Goal: Check status: Check status

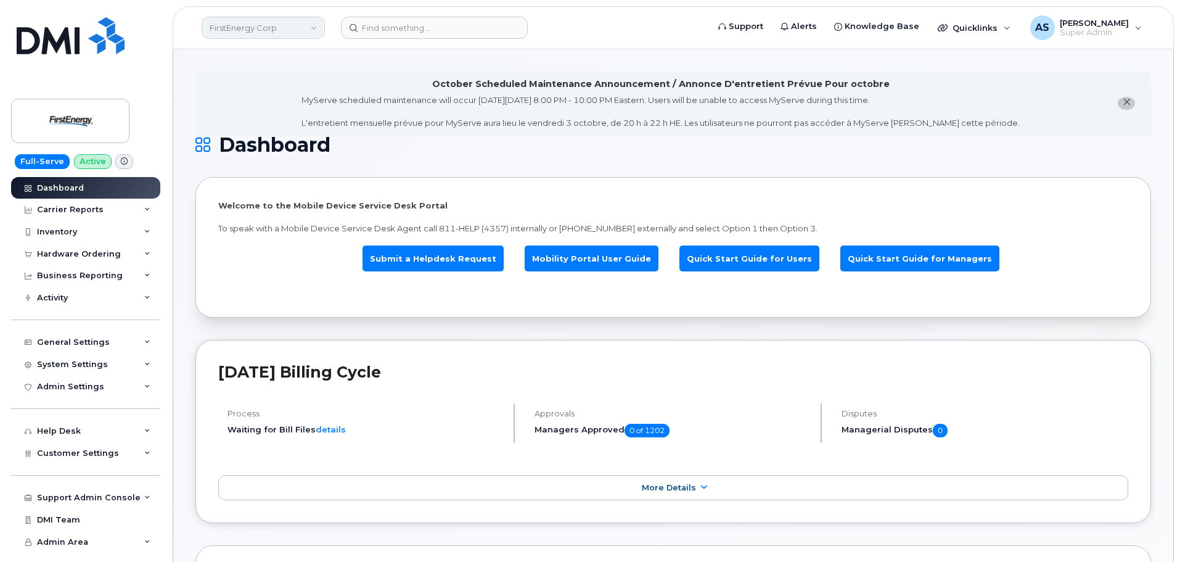
click at [266, 24] on link "FirstEnergy Corp" at bounding box center [263, 28] width 123 height 22
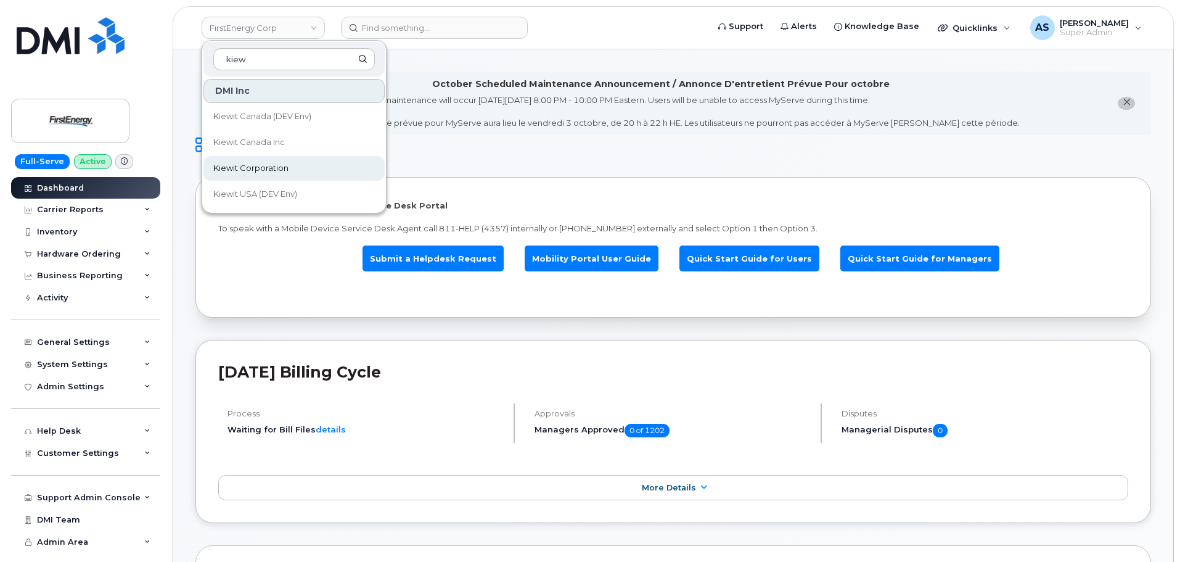
type input "kiew"
click at [299, 159] on link "Kiewit Corporation" at bounding box center [294, 168] width 181 height 25
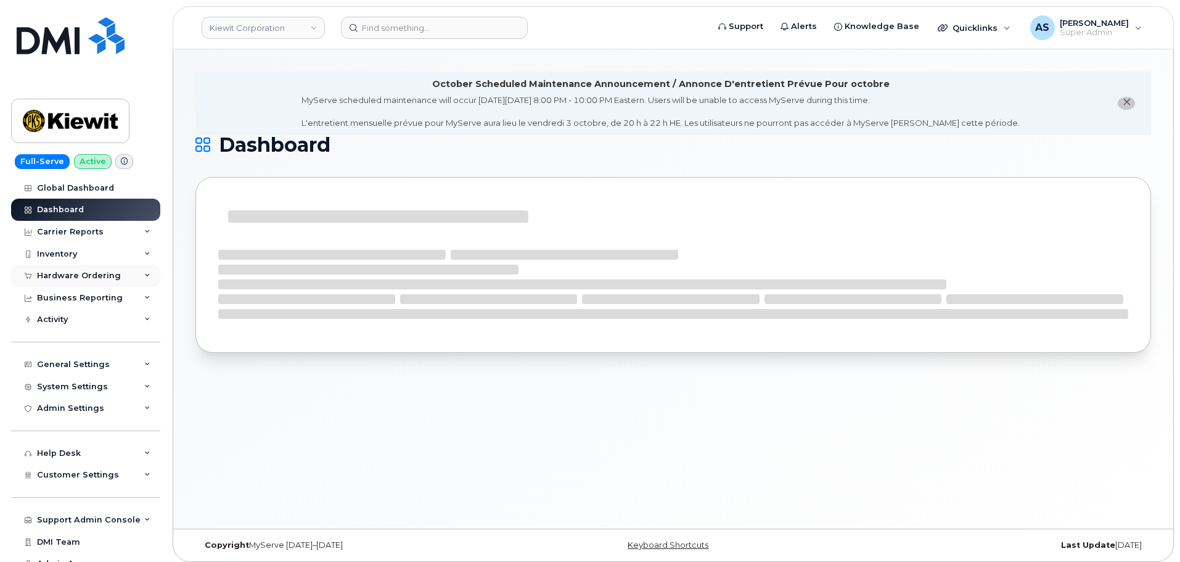
click at [109, 278] on div "Hardware Ordering" at bounding box center [79, 276] width 84 height 10
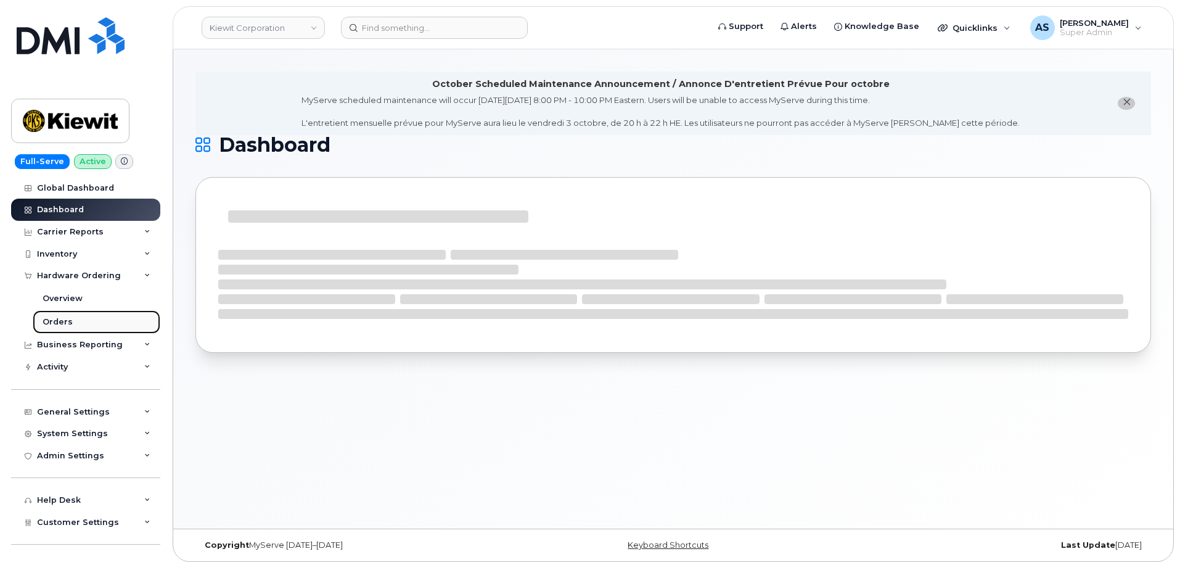
click at [75, 331] on link "Orders" at bounding box center [97, 321] width 128 height 23
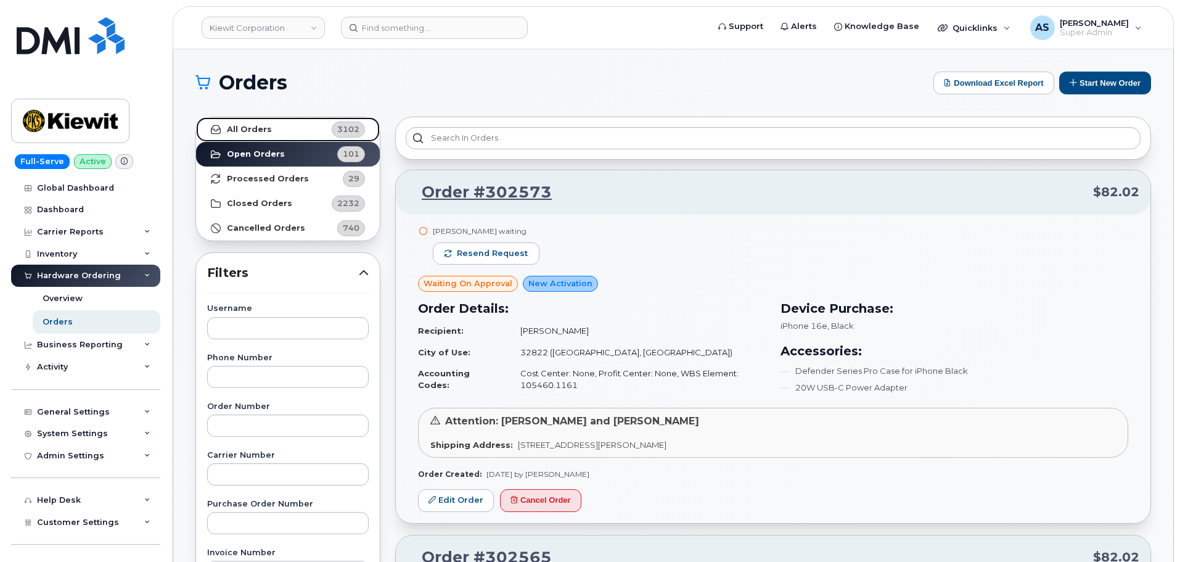
click at [260, 131] on strong "All Orders" at bounding box center [249, 130] width 45 height 10
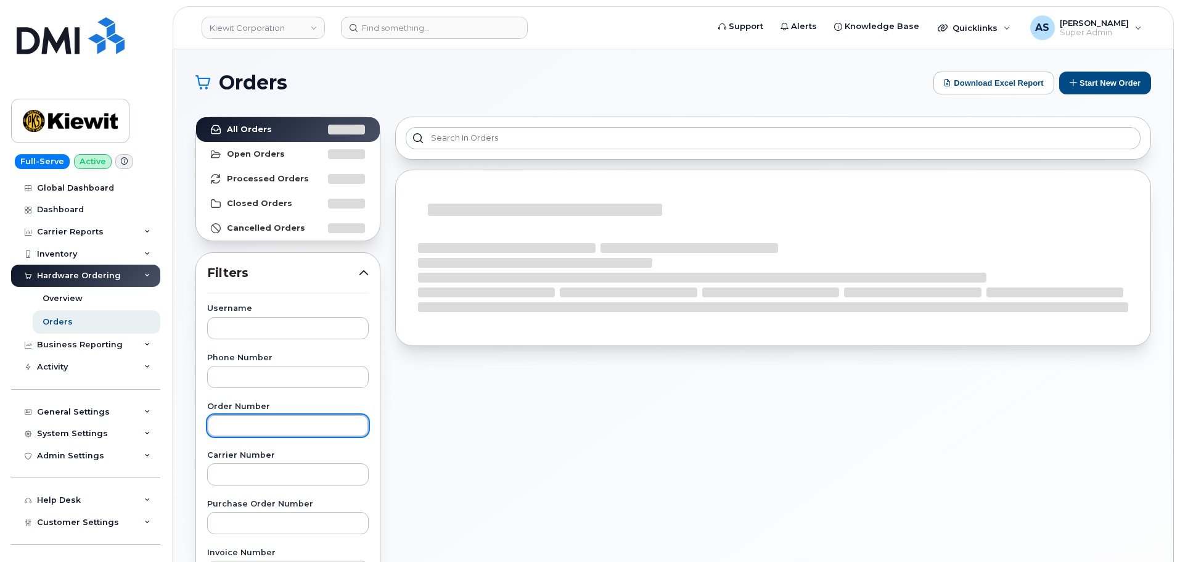
click at [286, 420] on input "text" at bounding box center [288, 425] width 162 height 22
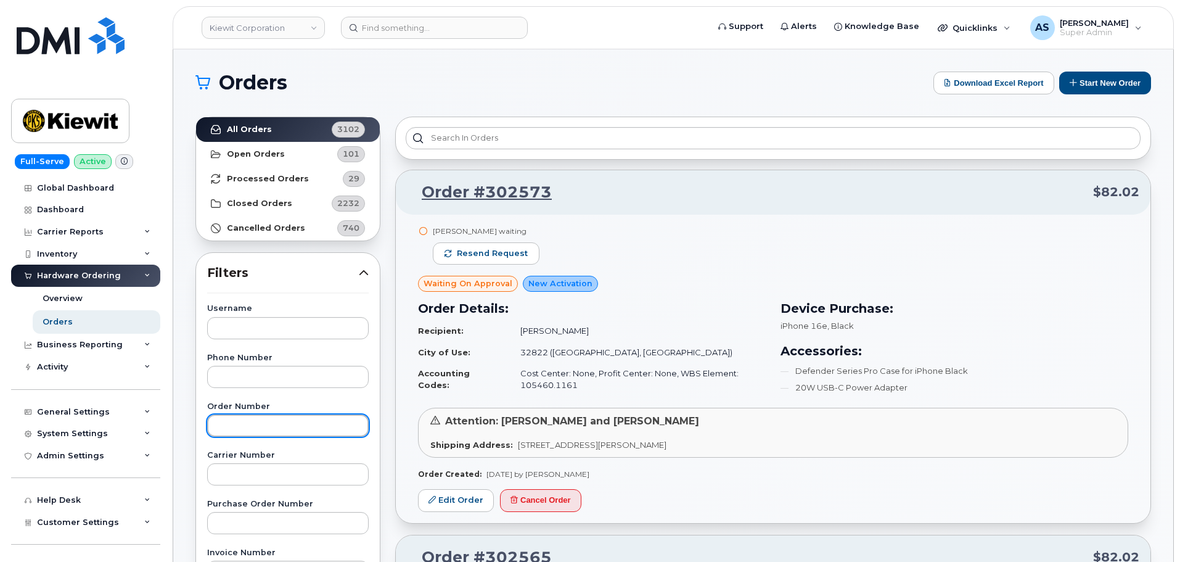
paste input "302413"
type input "302413"
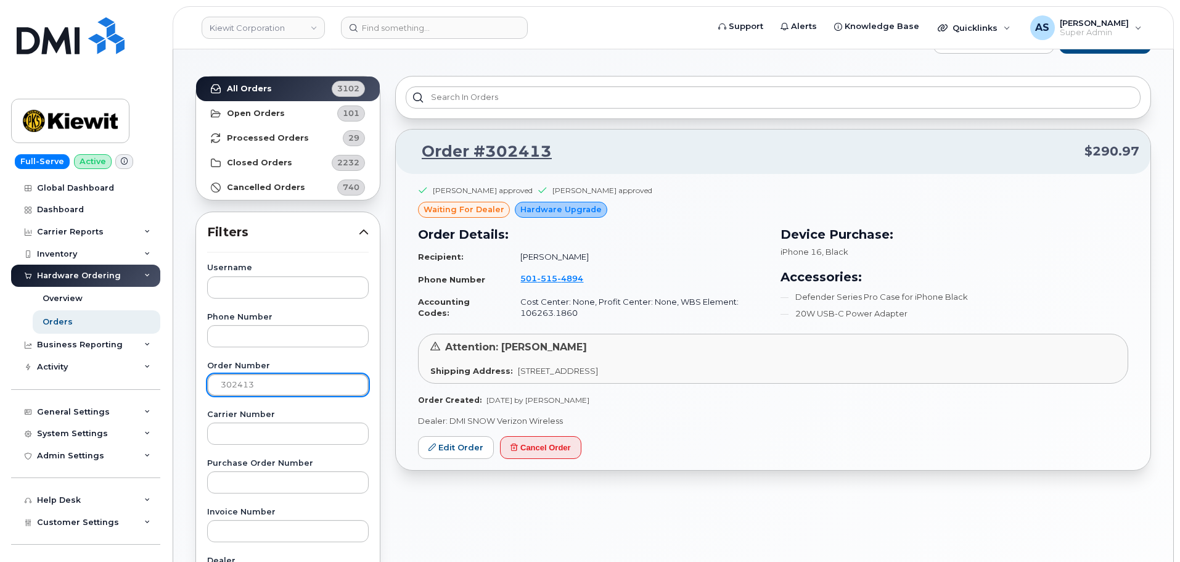
scroll to position [62, 0]
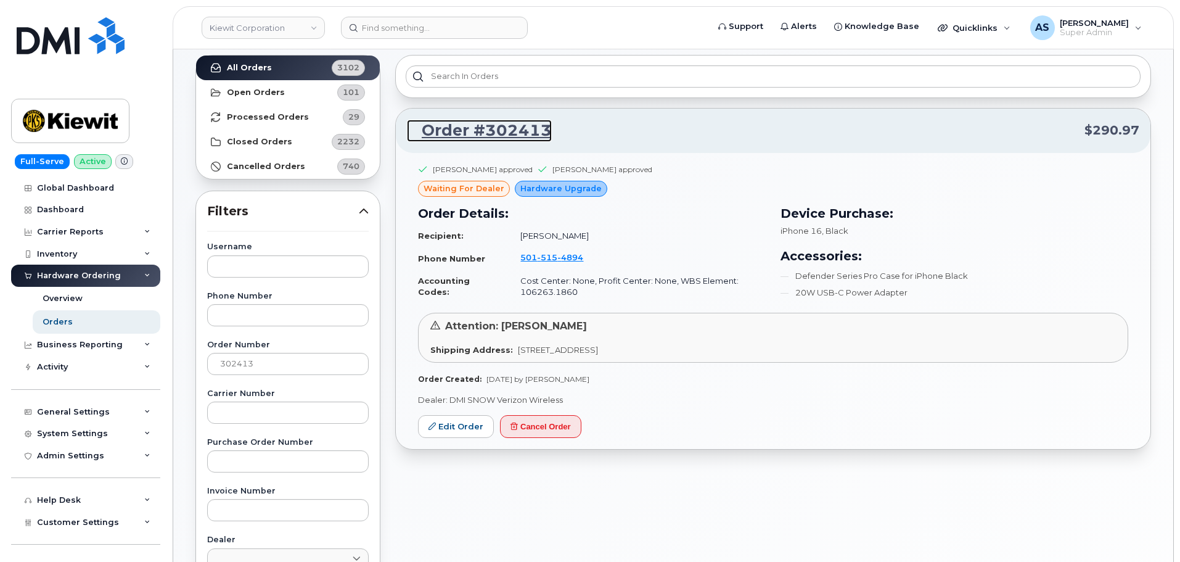
click at [497, 125] on link "Order #302413" at bounding box center [479, 131] width 145 height 22
